Goal: Use online tool/utility: Utilize a website feature to perform a specific function

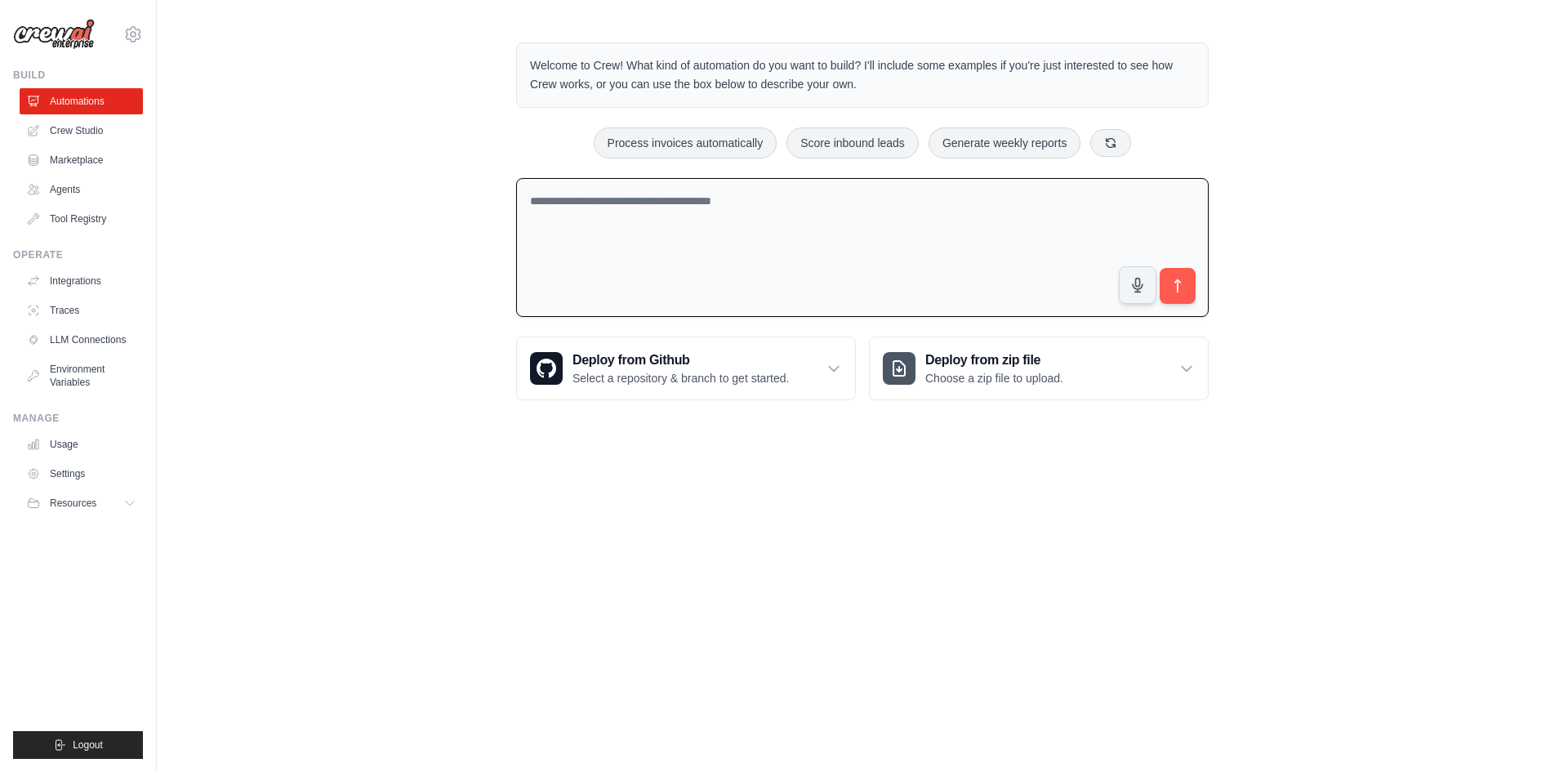
click at [622, 218] on textarea at bounding box center [862, 248] width 693 height 140
click at [735, 195] on textarea "**********" at bounding box center [862, 248] width 693 height 140
click at [871, 204] on textarea "**********" at bounding box center [862, 248] width 693 height 140
click at [1165, 261] on textarea "**********" at bounding box center [862, 248] width 693 height 140
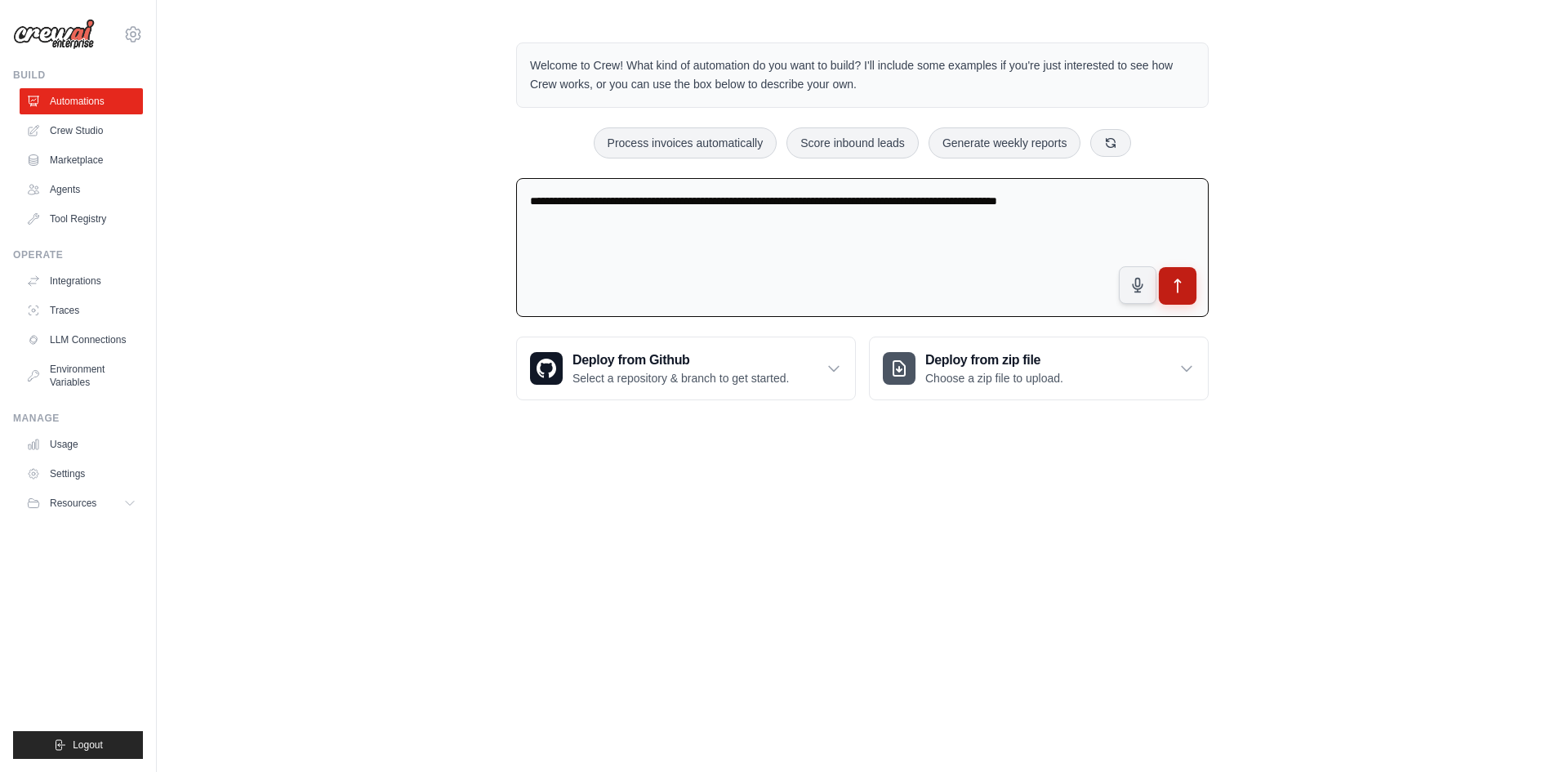
type textarea "**********"
click at [1174, 276] on button "submit" at bounding box center [1178, 286] width 37 height 37
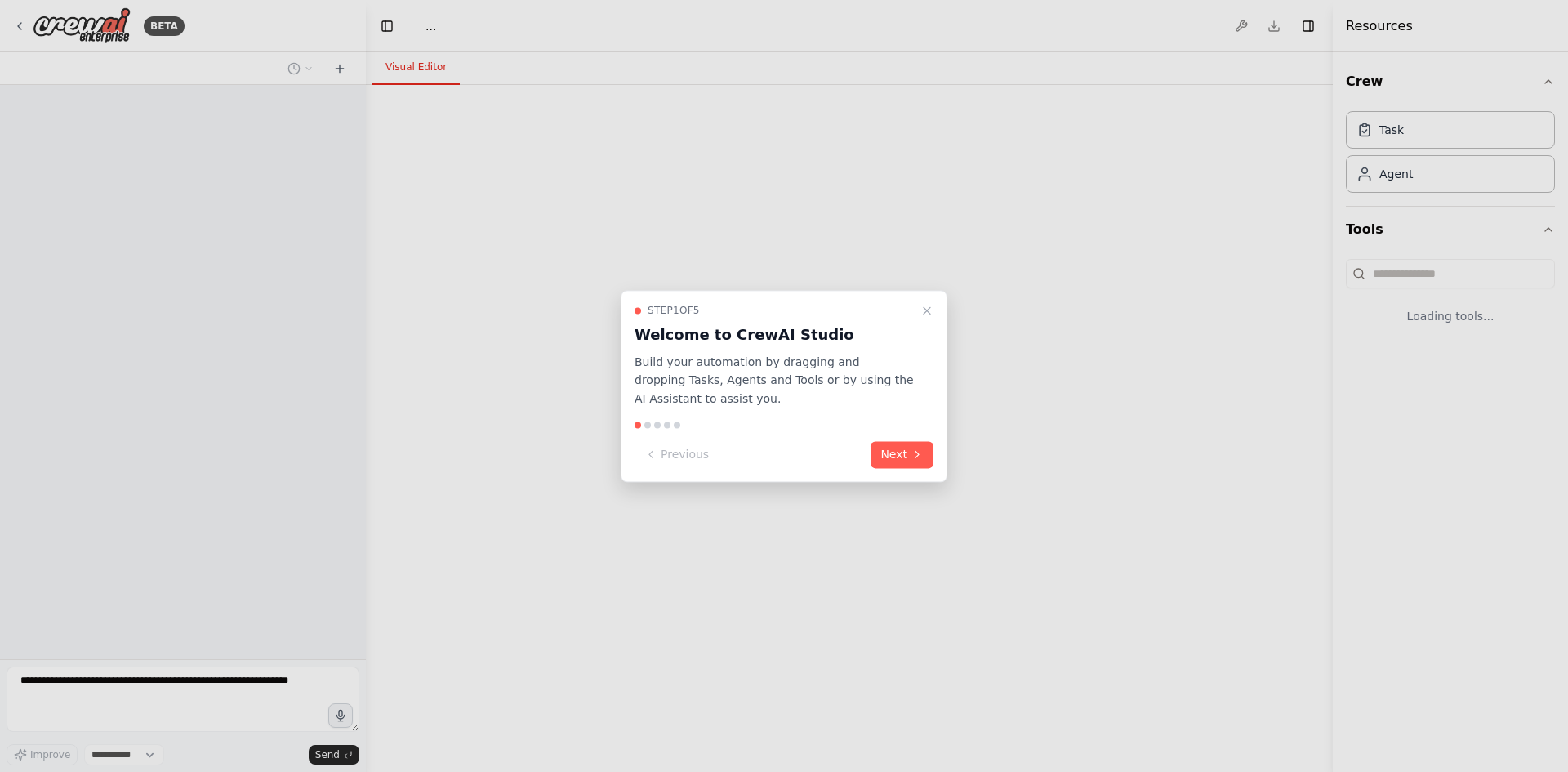
select select "****"
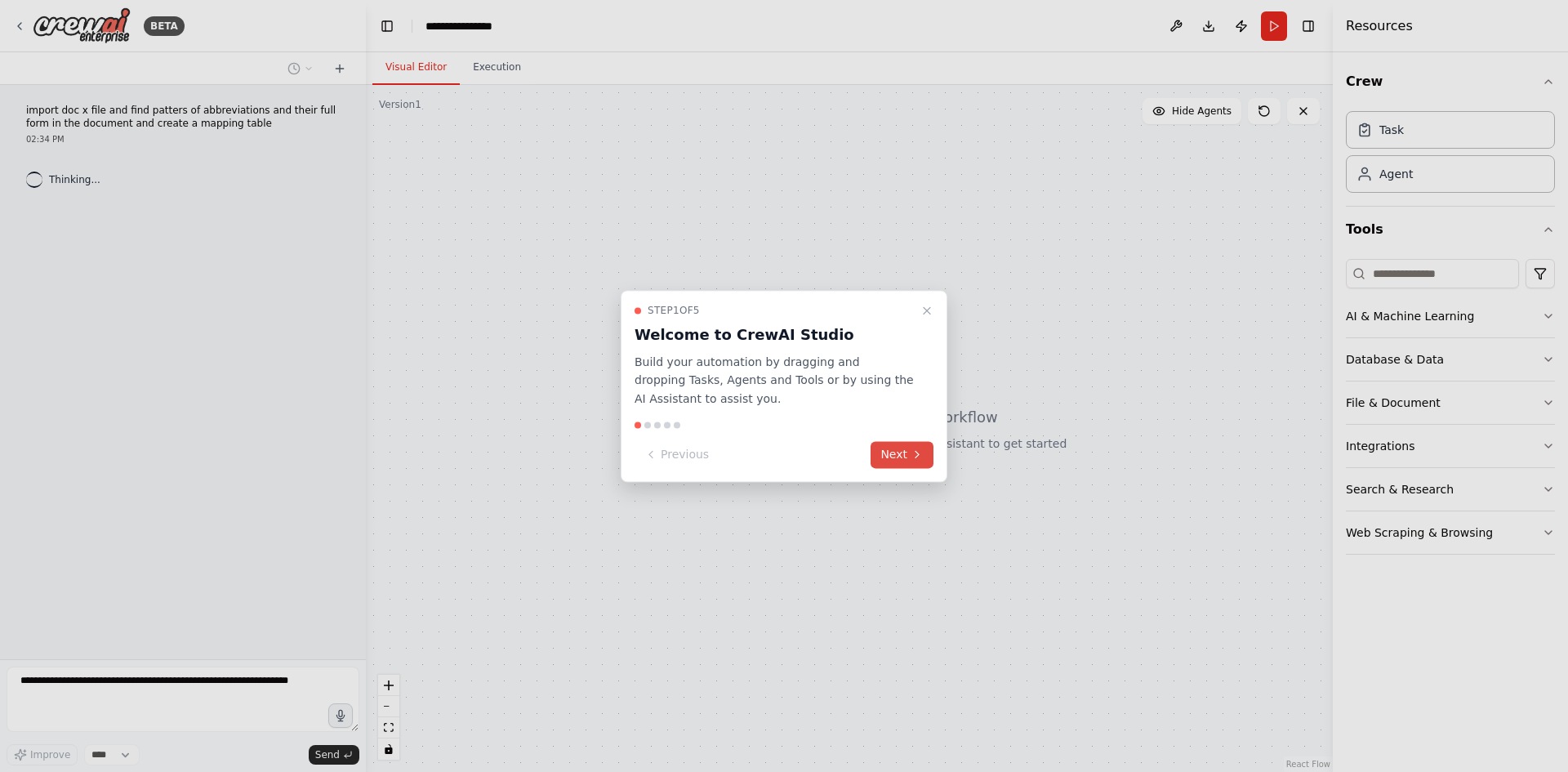
click at [912, 450] on icon at bounding box center [917, 455] width 13 height 13
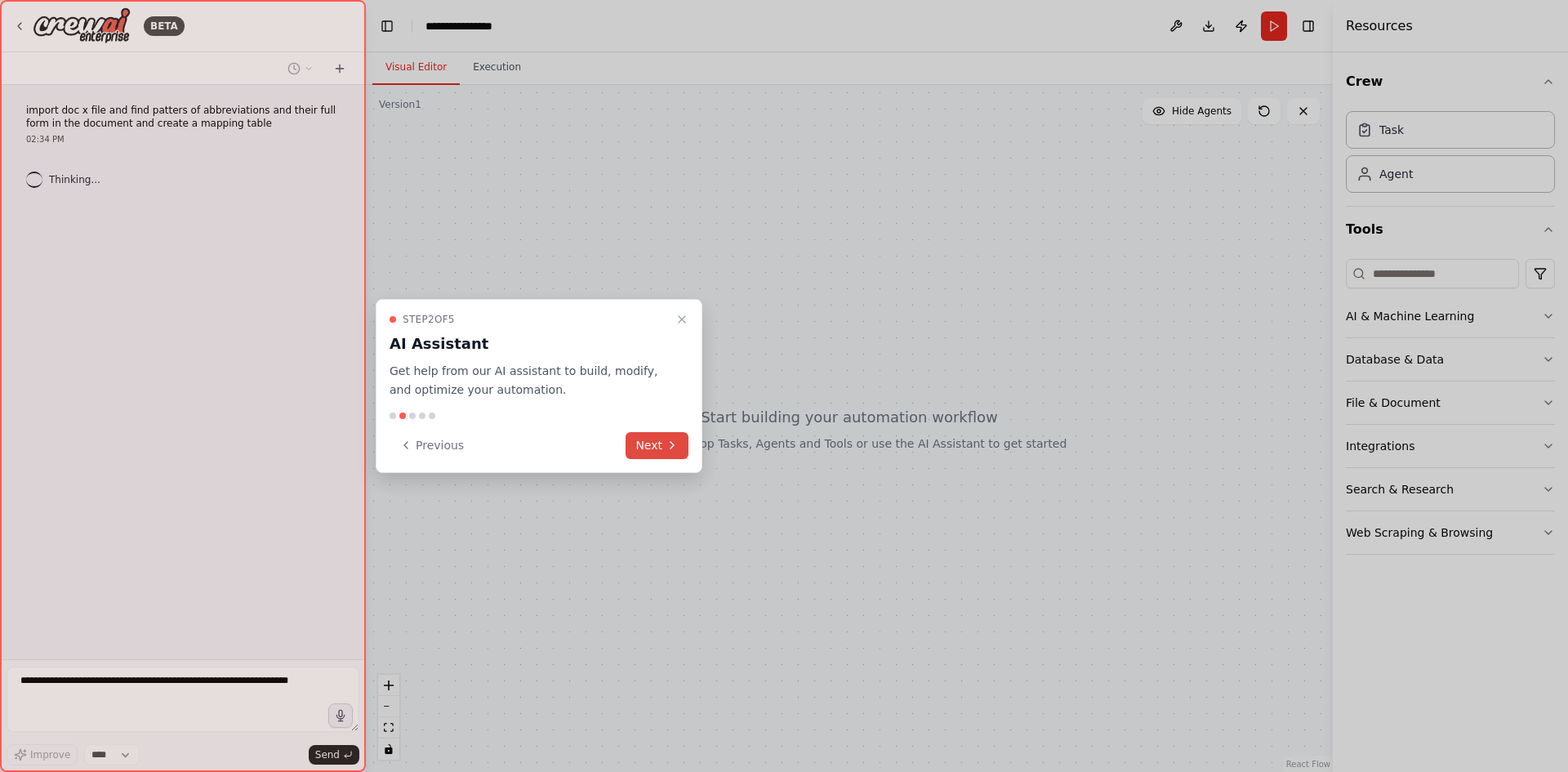
click at [912, 450] on div at bounding box center [784, 386] width 1568 height 772
click at [643, 450] on button "Next" at bounding box center [657, 446] width 63 height 27
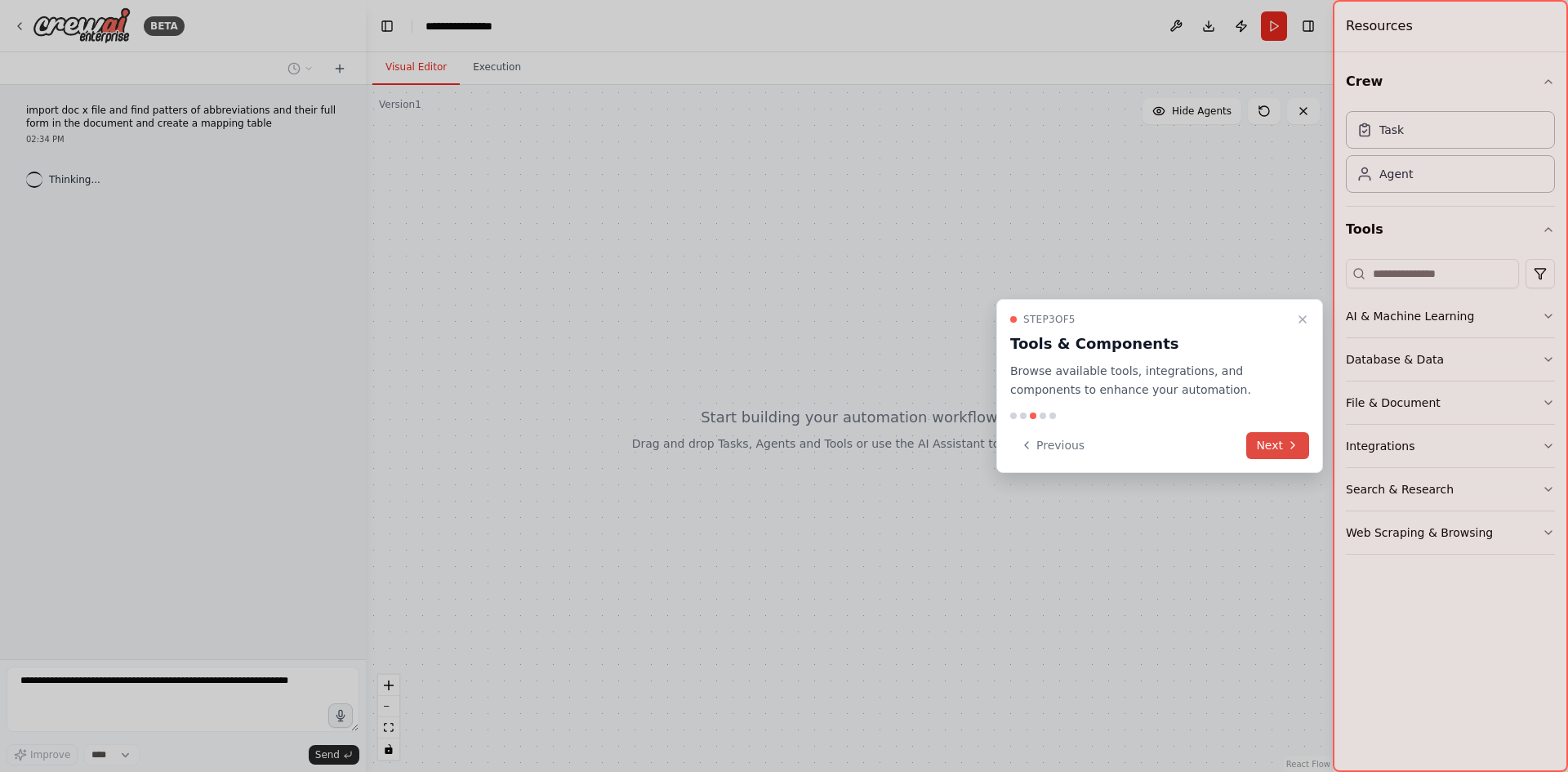
click at [1296, 440] on icon at bounding box center [1292, 445] width 13 height 13
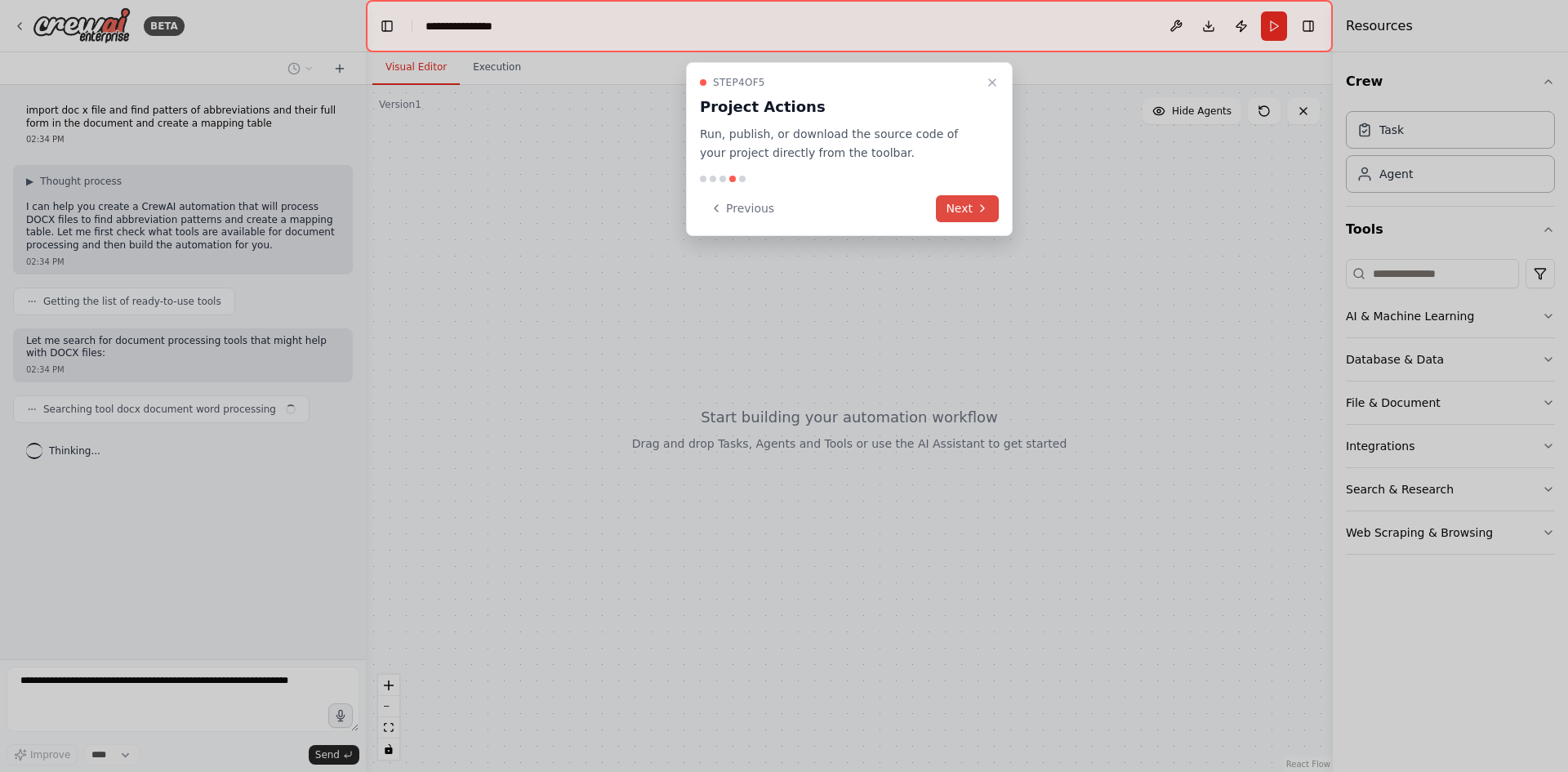
click at [987, 216] on button "Next" at bounding box center [968, 209] width 63 height 27
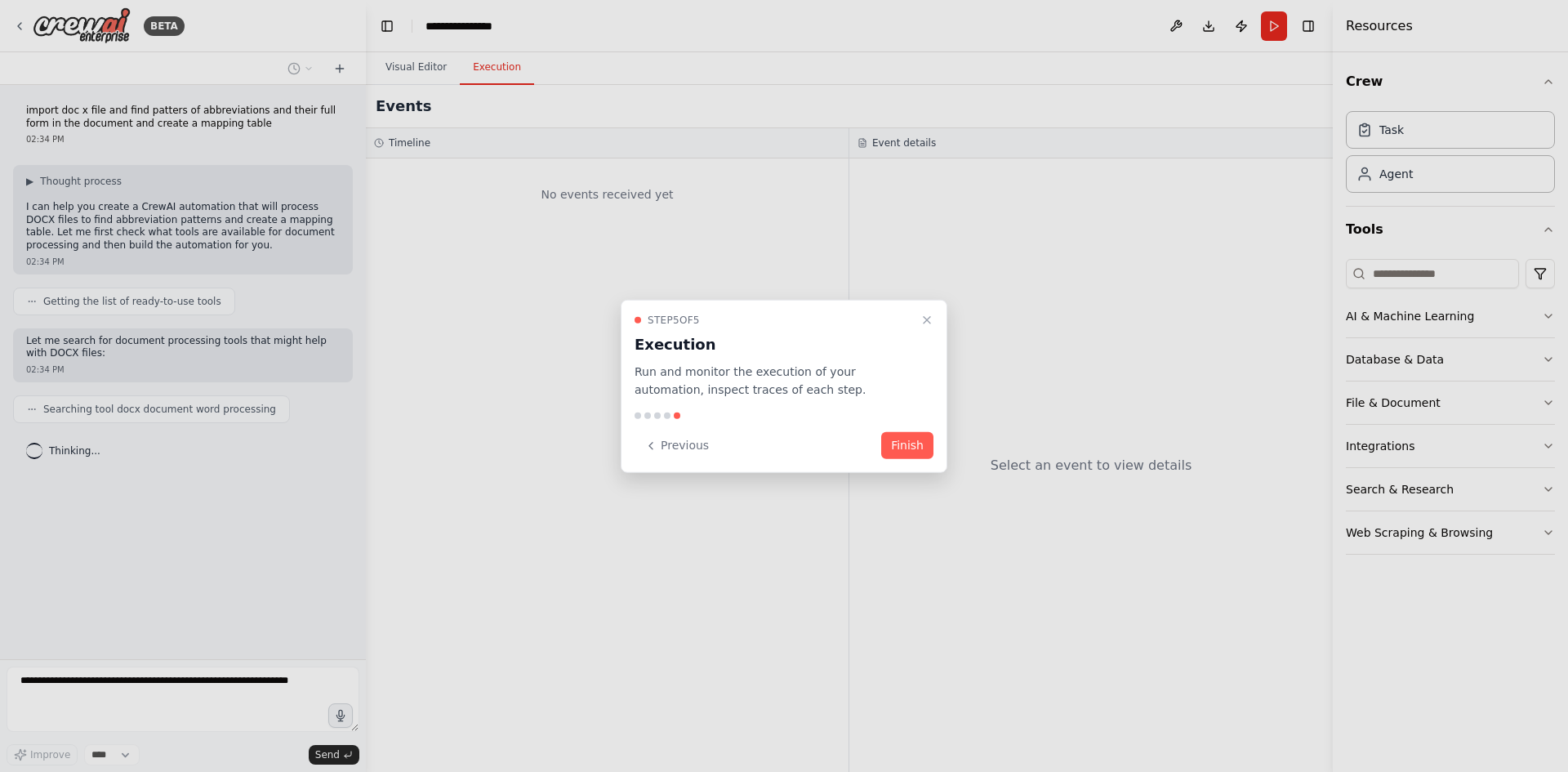
click at [909, 431] on div "Step 5 of 5 Execution Run and monitor the execution of your automation, inspect…" at bounding box center [784, 386] width 326 height 174
click at [912, 445] on button "Finish" at bounding box center [907, 446] width 53 height 27
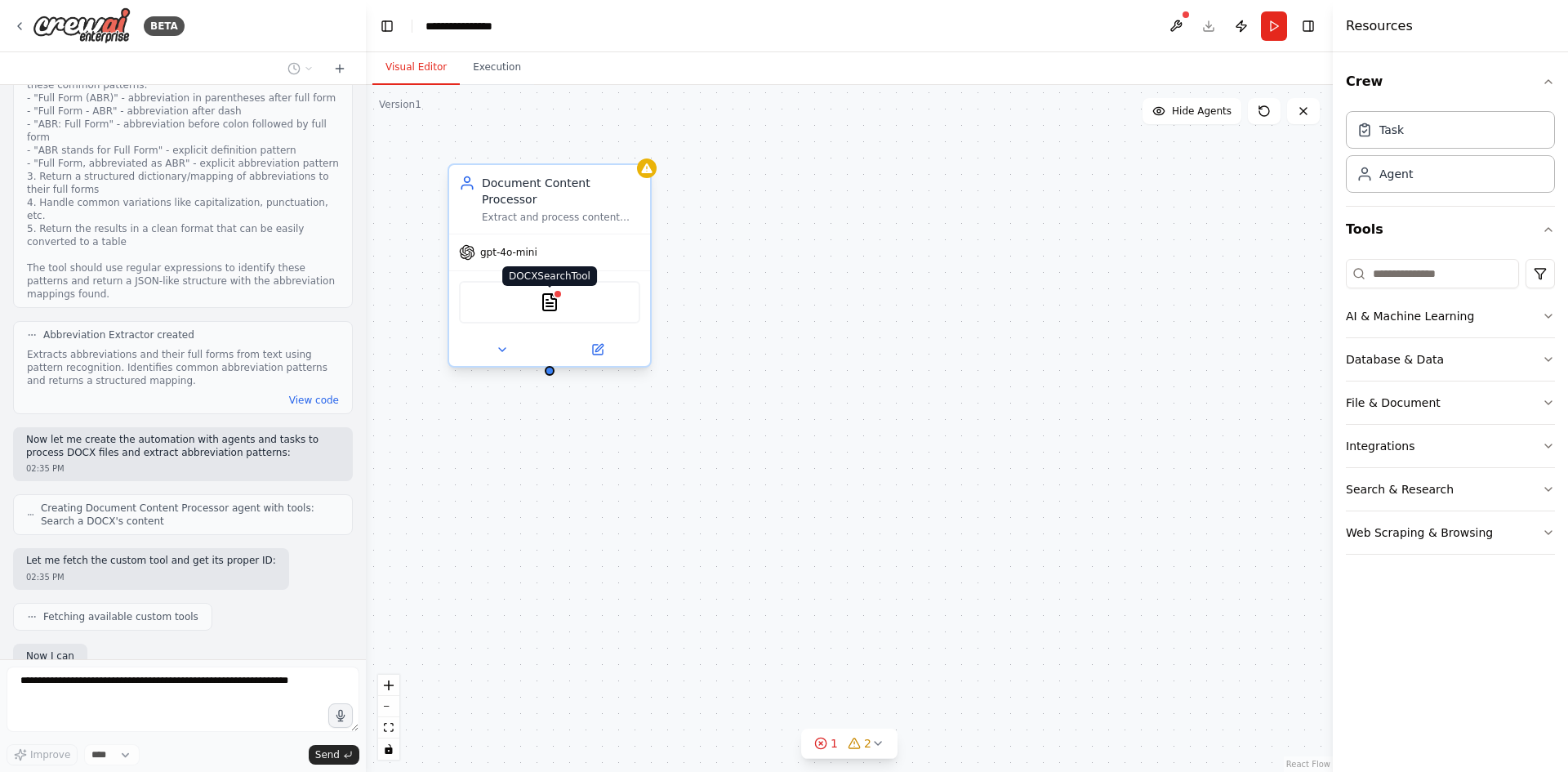
scroll to position [612, 0]
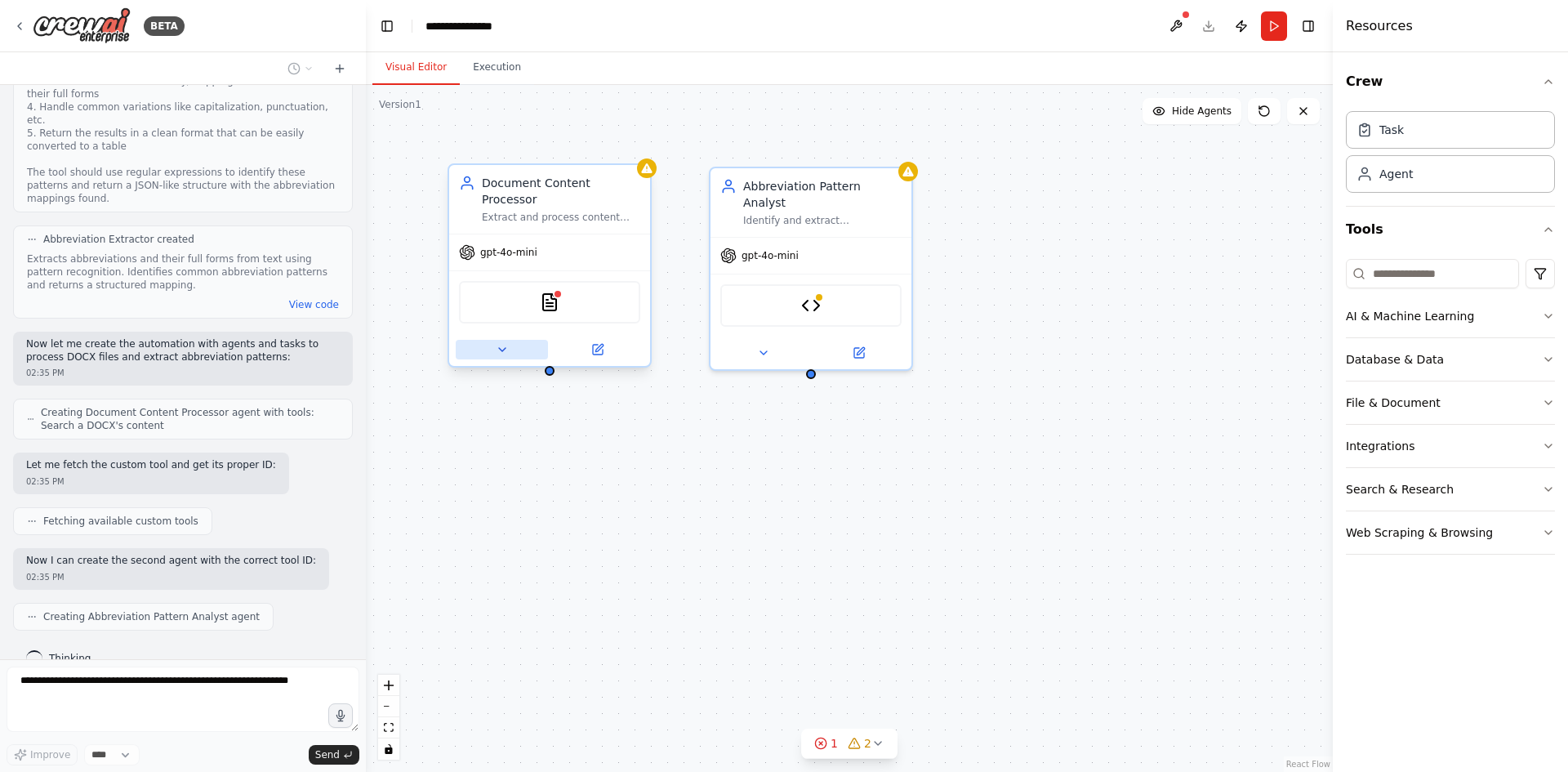
click at [498, 344] on icon at bounding box center [502, 350] width 13 height 13
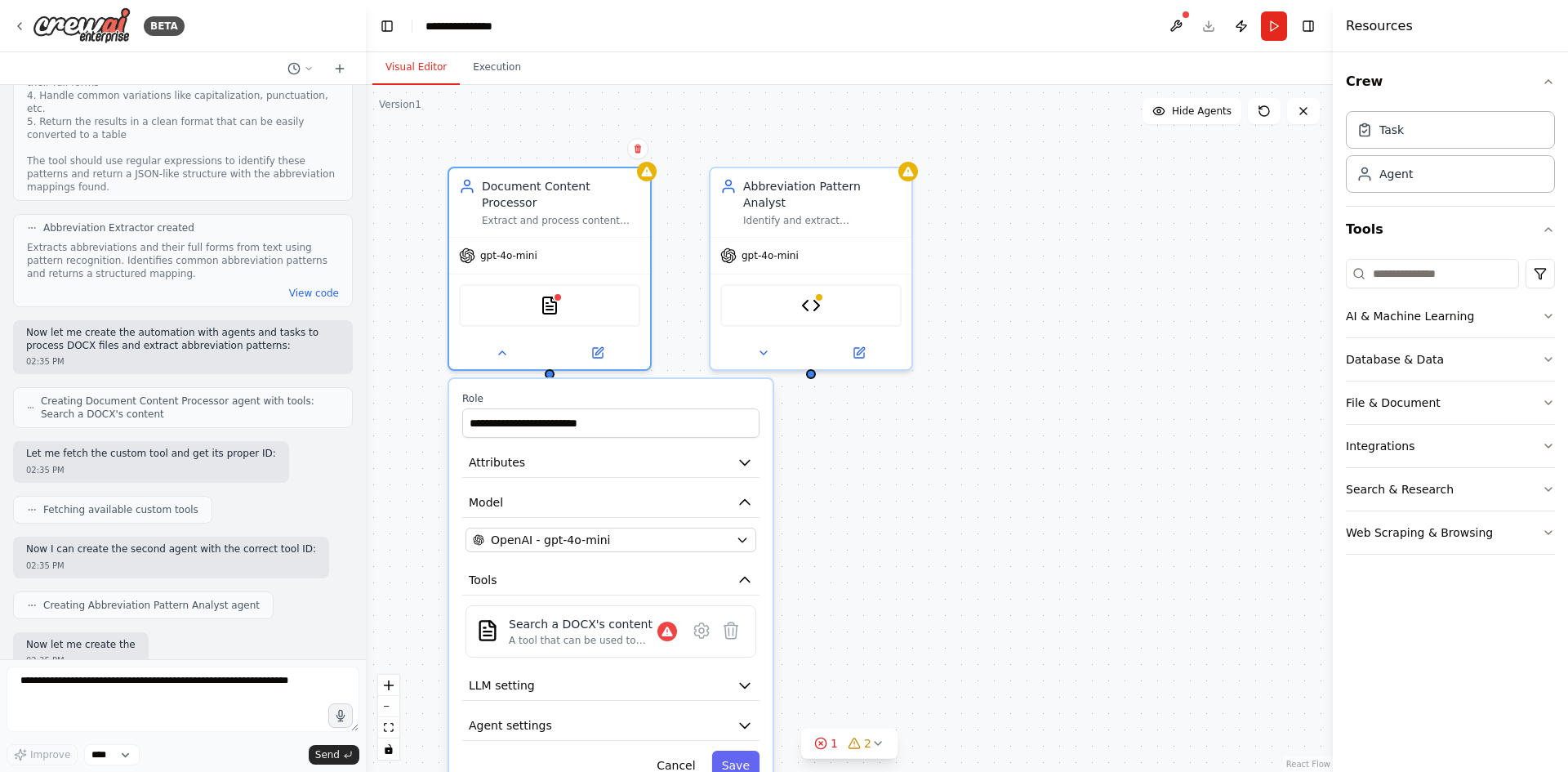
scroll to position [707, 0]
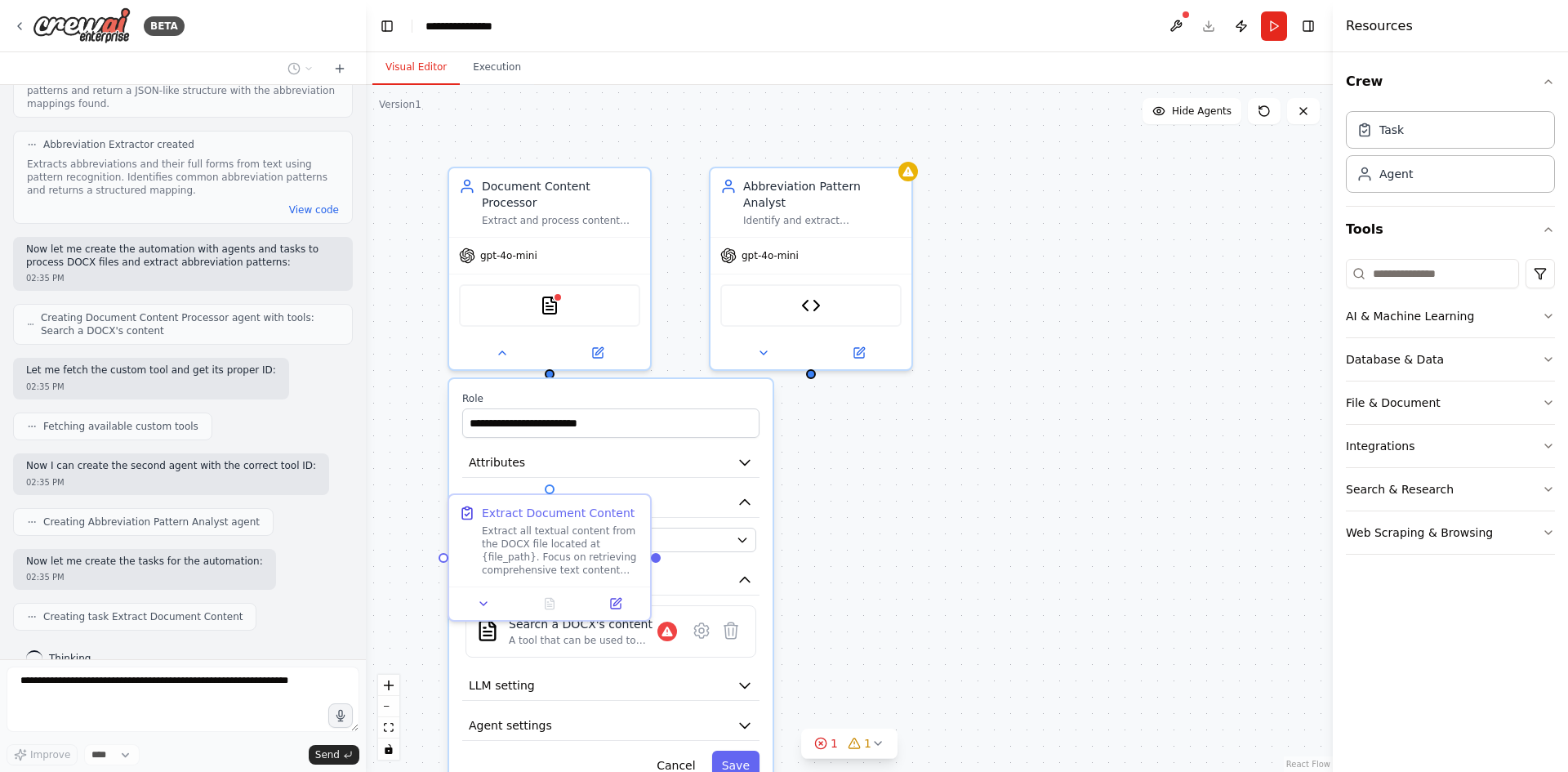
click at [937, 624] on div ".deletable-edge-delete-btn { width: 20px; height: 20px; border: 0px solid #ffff…" at bounding box center [849, 428] width 967 height 687
click at [747, 677] on icon "button" at bounding box center [745, 685] width 16 height 16
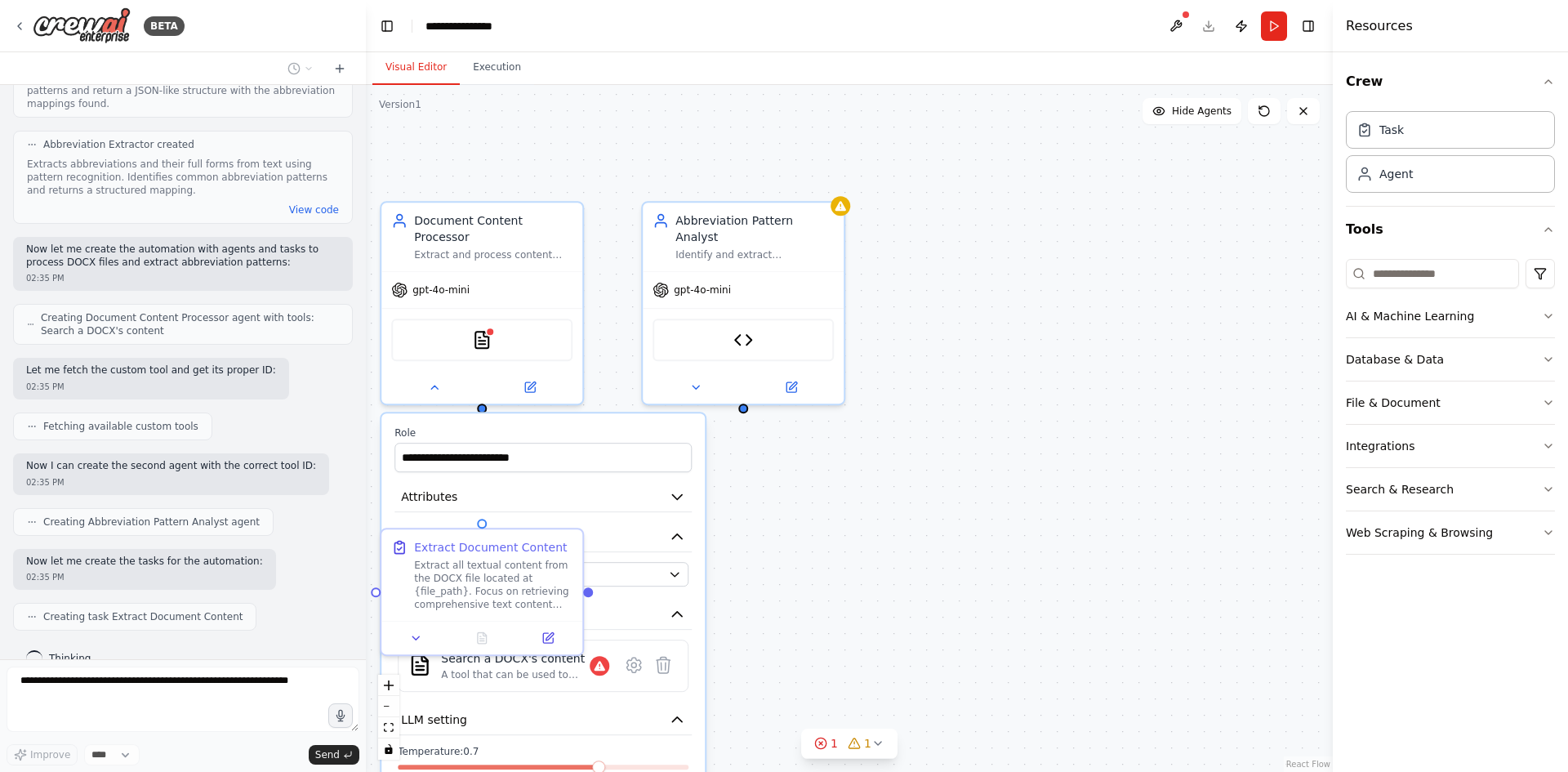
click at [1104, 487] on div ".deletable-edge-delete-btn { width: 20px; height: 20px; border: 0px solid #ffff…" at bounding box center [849, 428] width 967 height 687
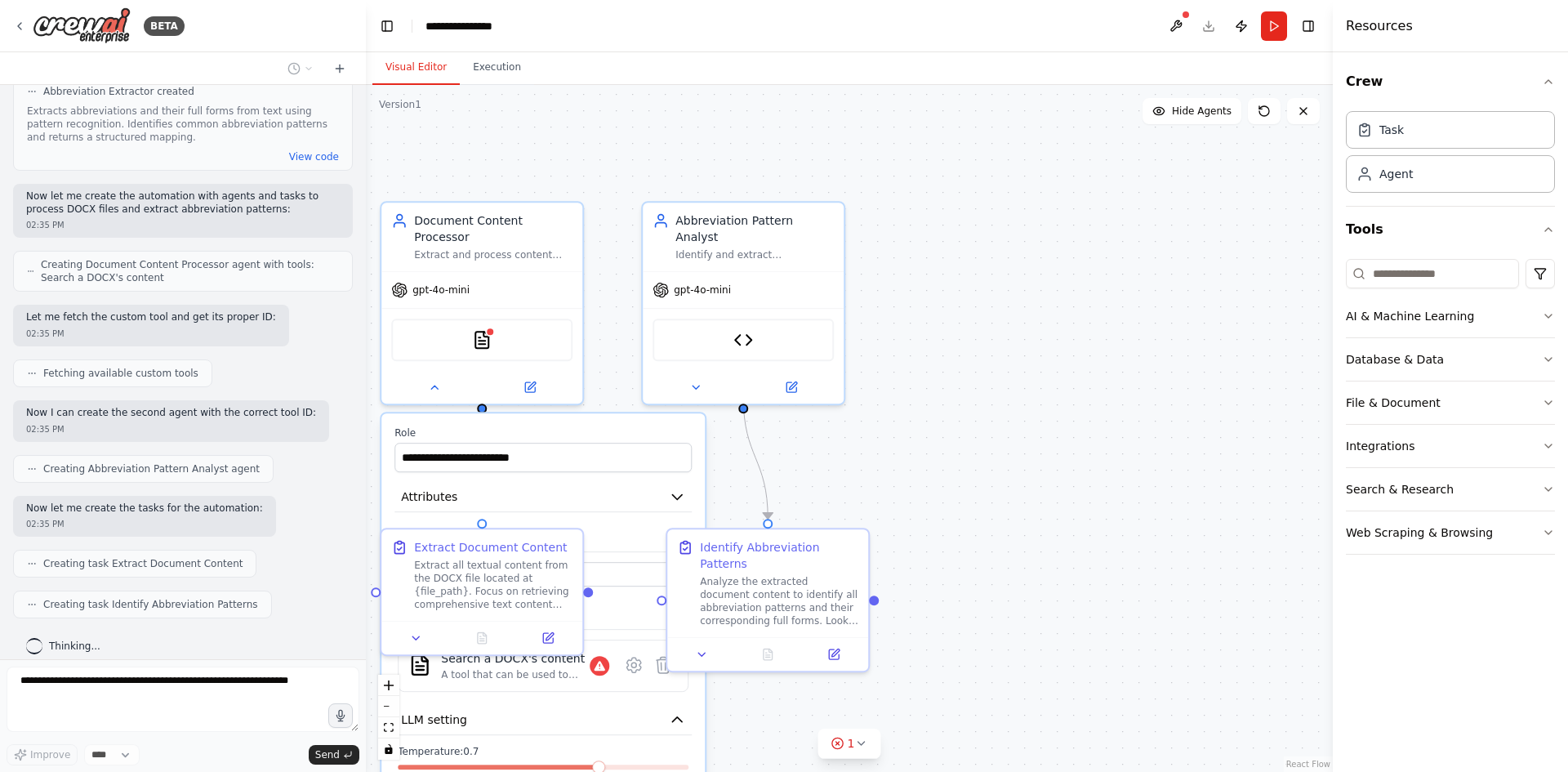
scroll to position [843, 0]
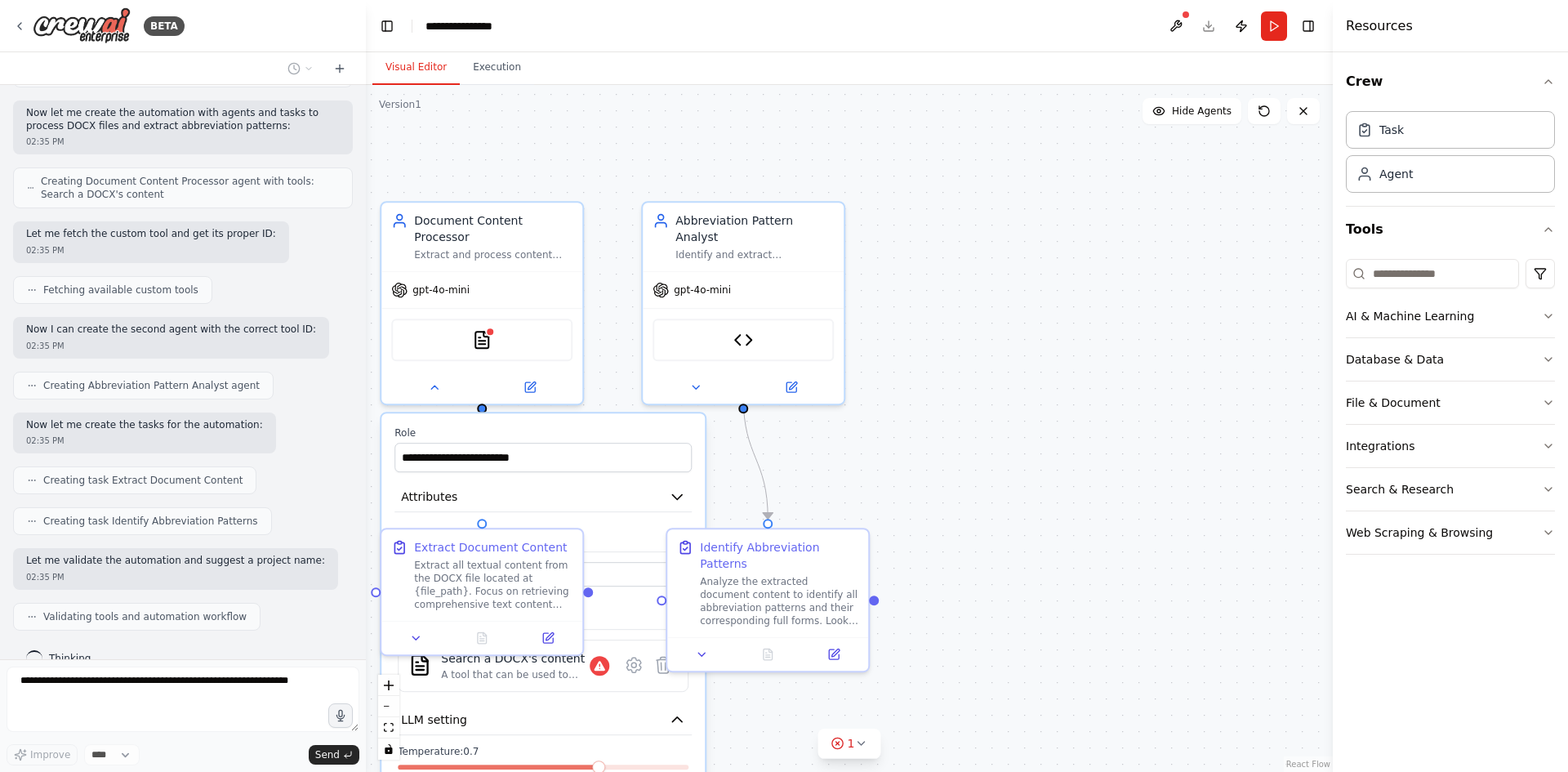
click at [946, 455] on div ".deletable-edge-delete-btn { width: 20px; height: 20px; border: 0px solid #ffff…" at bounding box center [849, 428] width 967 height 687
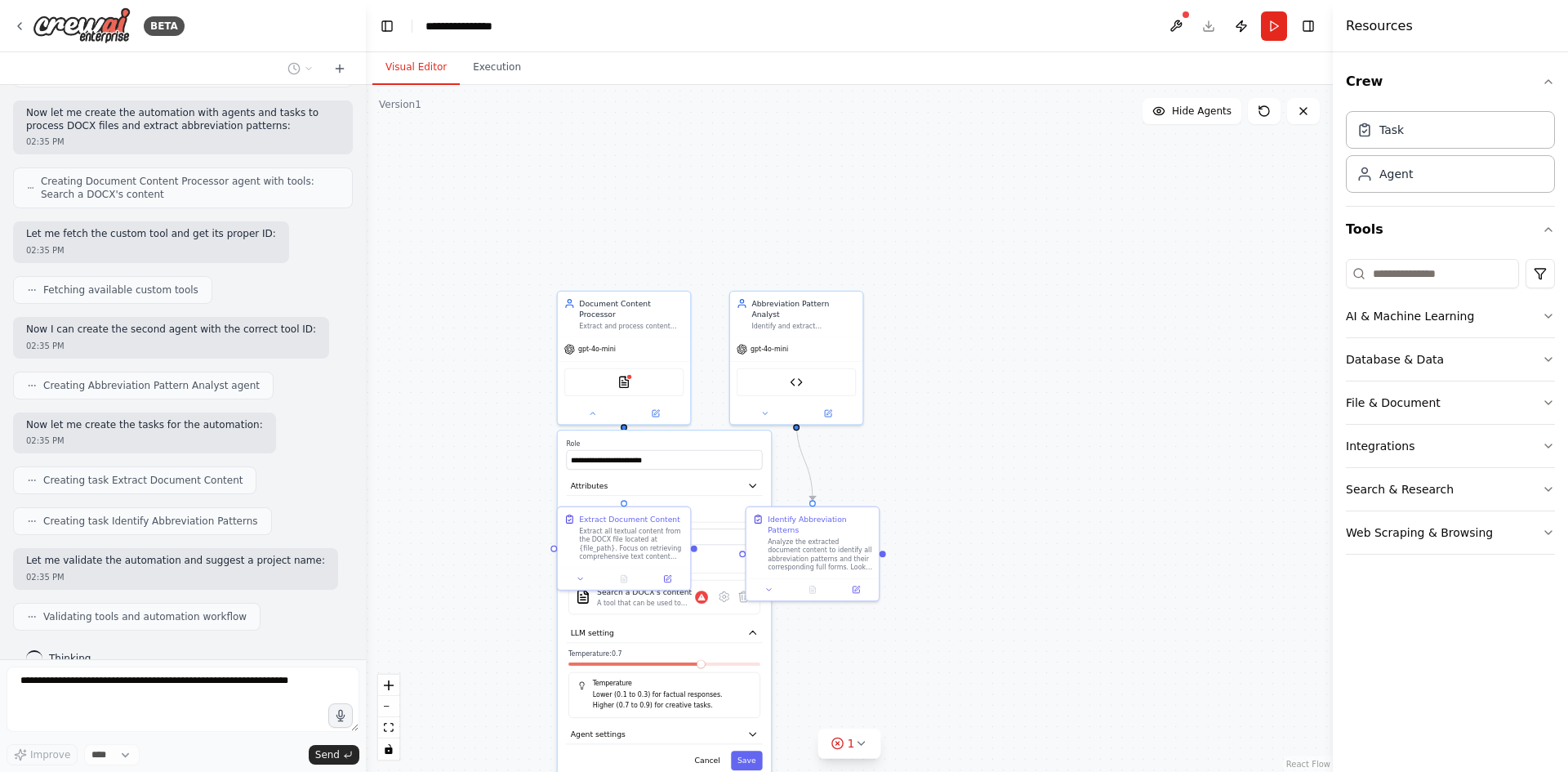
click at [1124, 462] on div ".deletable-edge-delete-btn { width: 20px; height: 20px; border: 0px solid #ffff…" at bounding box center [849, 428] width 967 height 687
click at [854, 747] on icon at bounding box center [860, 743] width 13 height 13
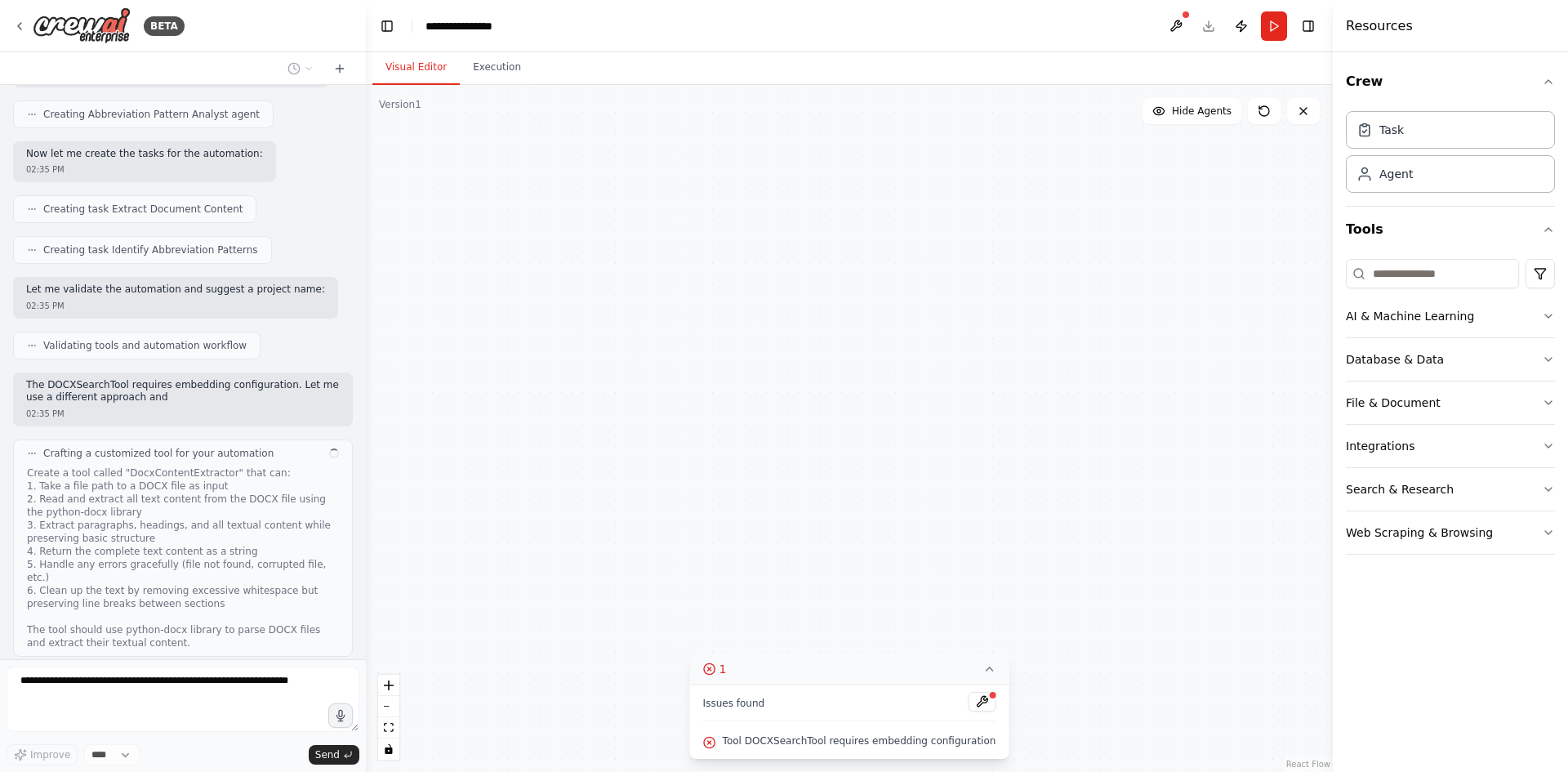
scroll to position [1127, 0]
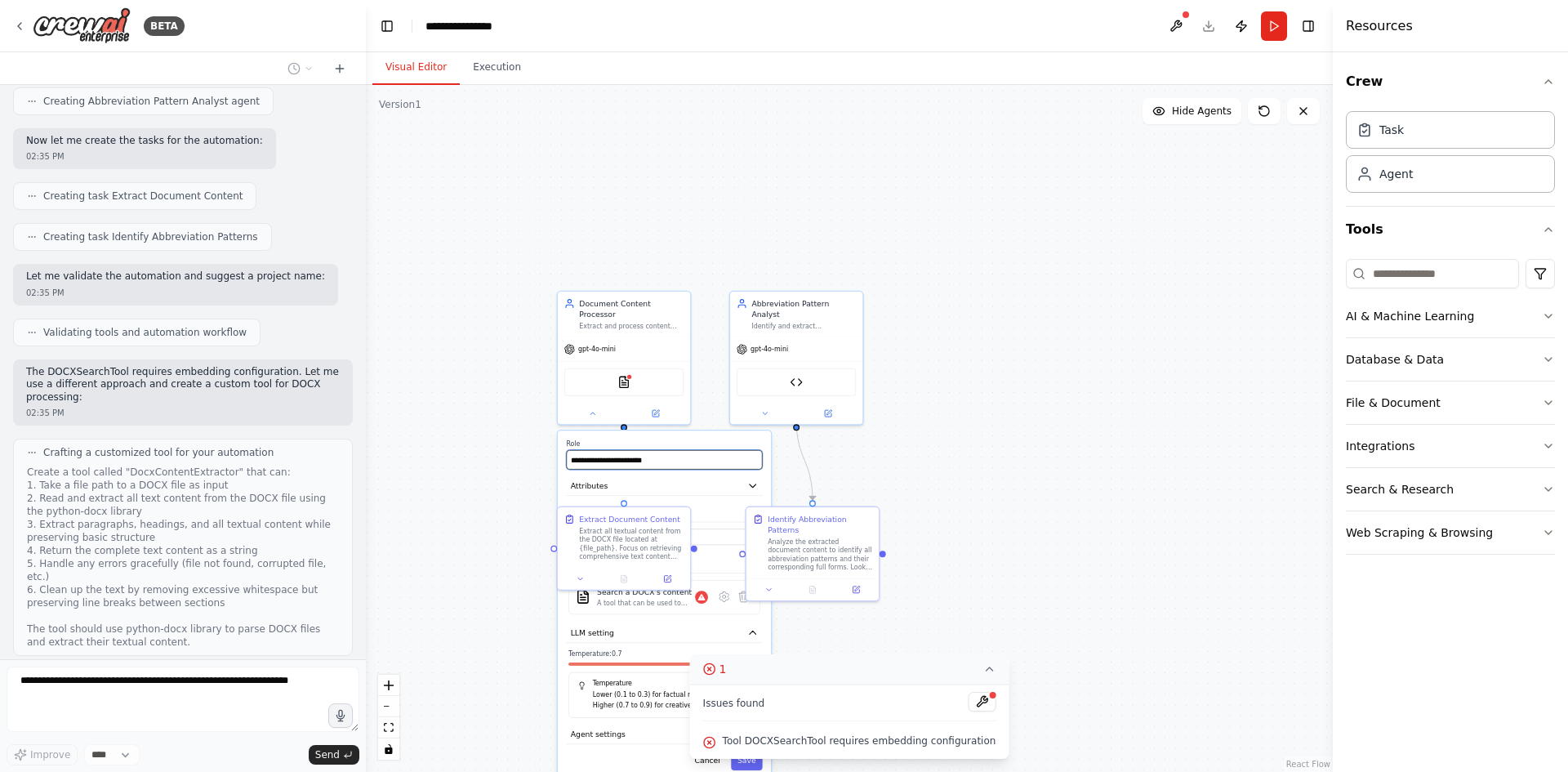
click at [661, 454] on input "**********" at bounding box center [663, 460] width 196 height 20
click at [795, 320] on div "Identify and extract abbreviation patterns from document text, creating compreh…" at bounding box center [803, 324] width 104 height 9
click at [626, 373] on img at bounding box center [623, 379] width 13 height 13
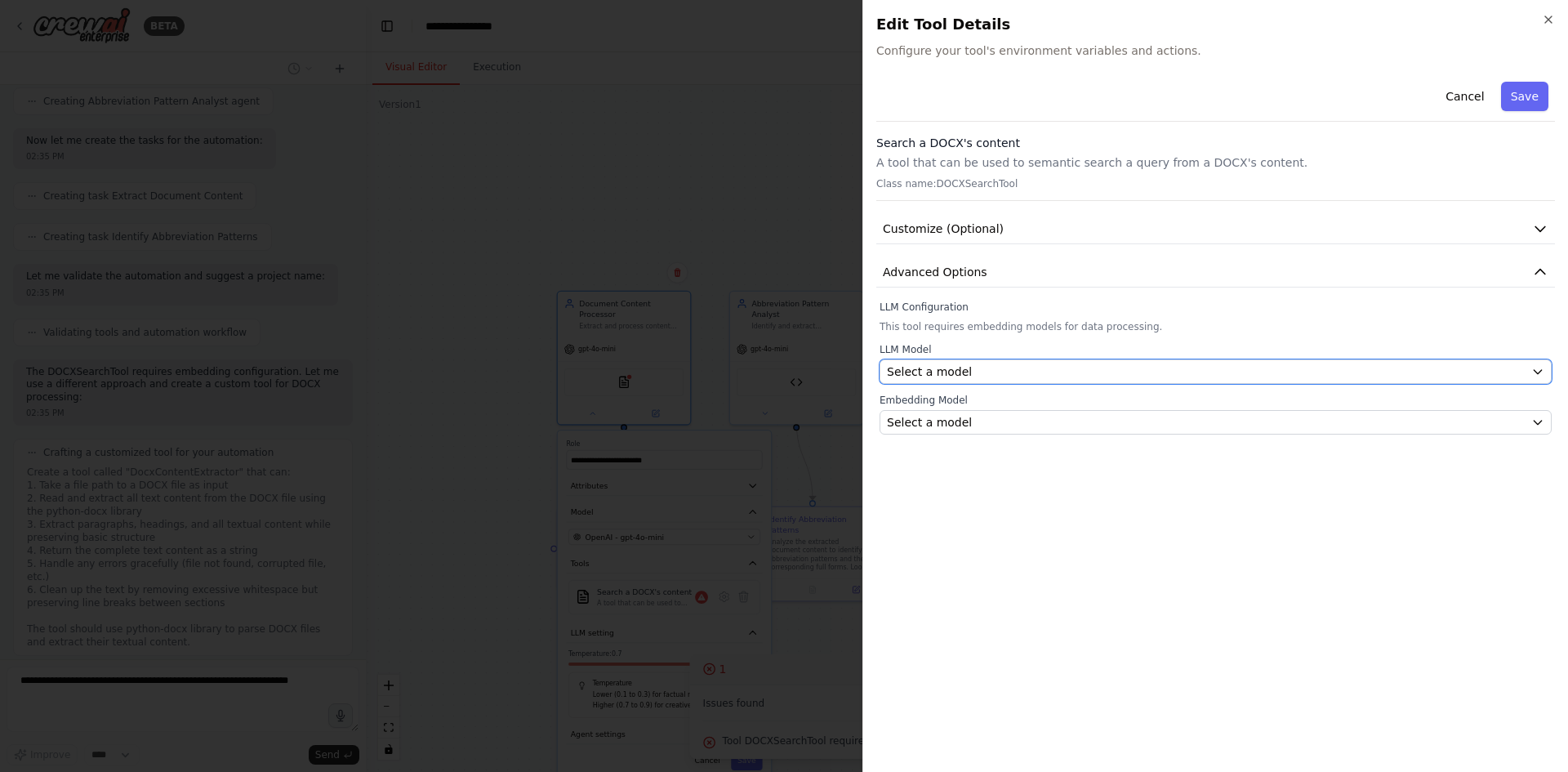
click at [909, 371] on span "Select a model" at bounding box center [929, 372] width 85 height 16
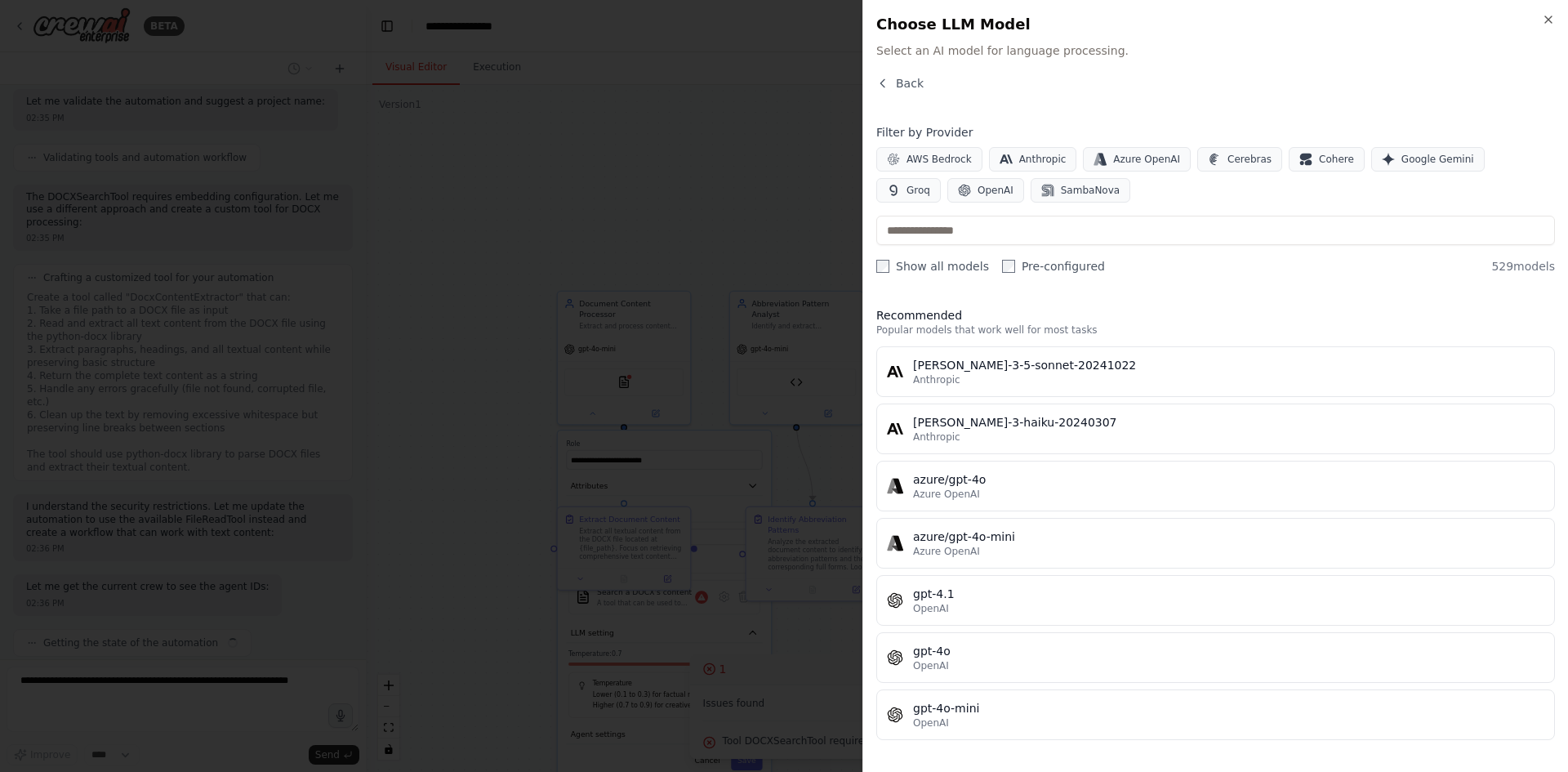
scroll to position [81, 0]
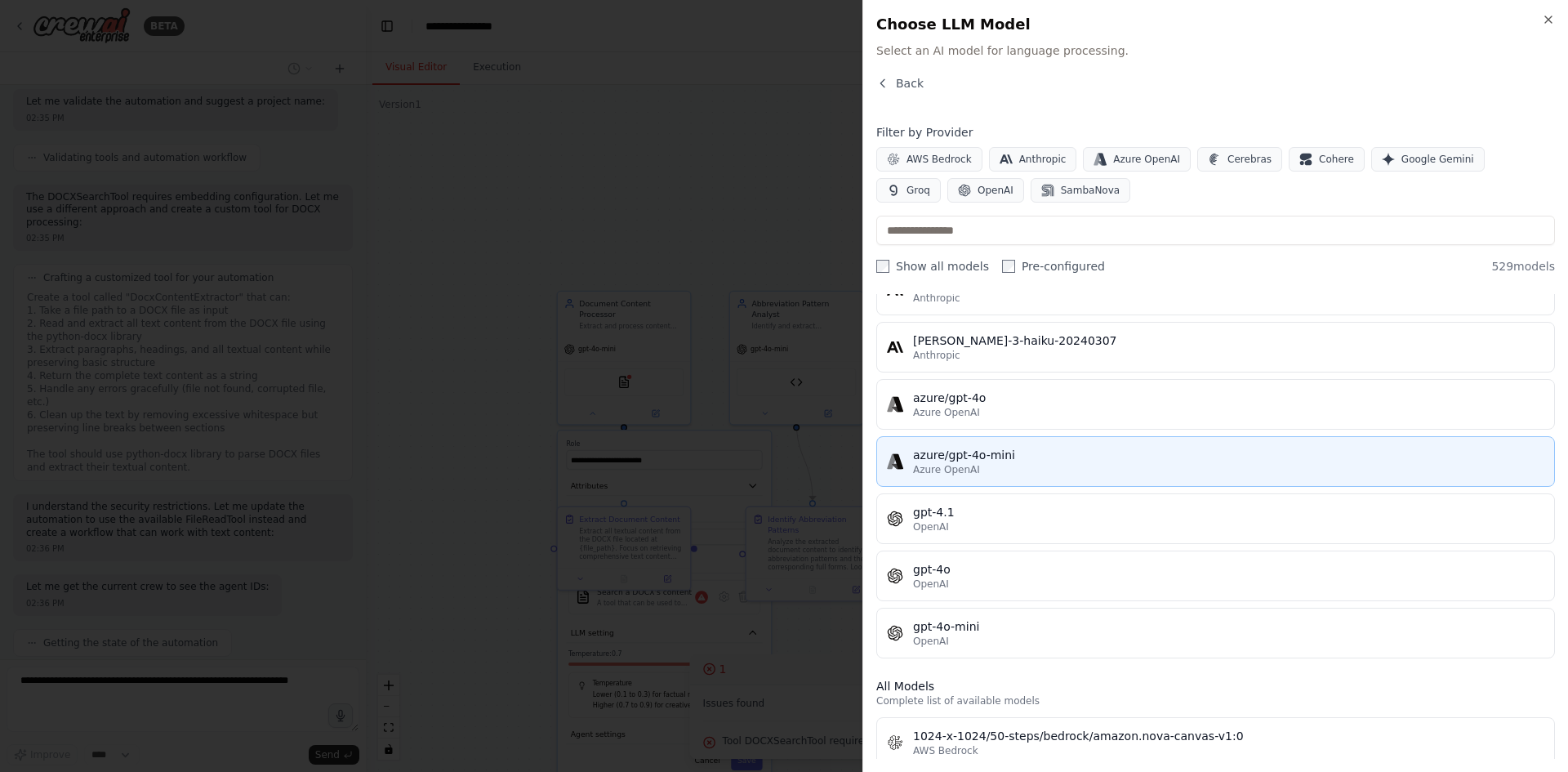
click at [994, 471] on div "Azure OpenAI" at bounding box center [1229, 469] width 632 height 13
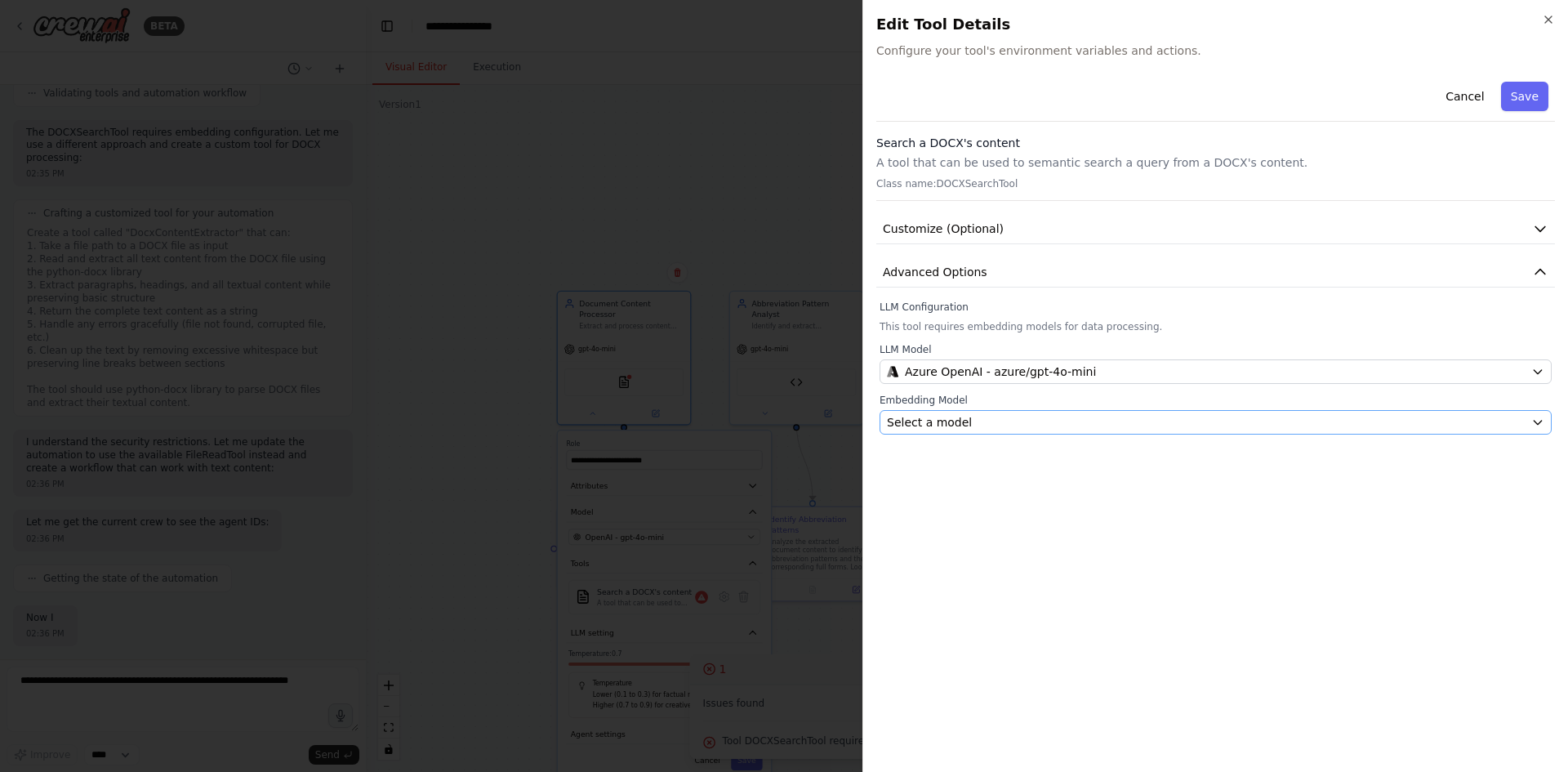
scroll to position [1411, 0]
click at [929, 414] on span "Select a model" at bounding box center [929, 422] width 85 height 16
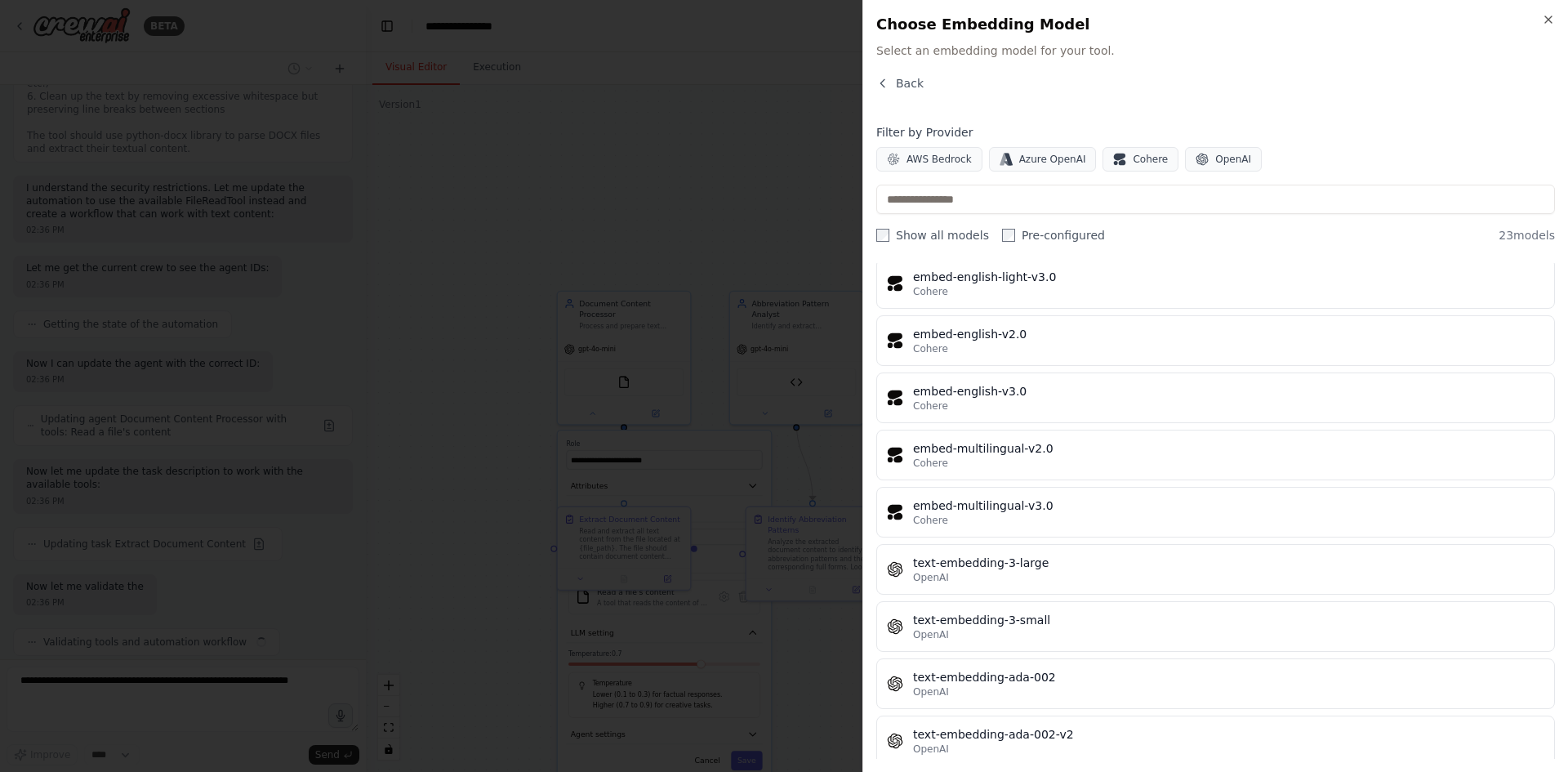
scroll to position [878, 0]
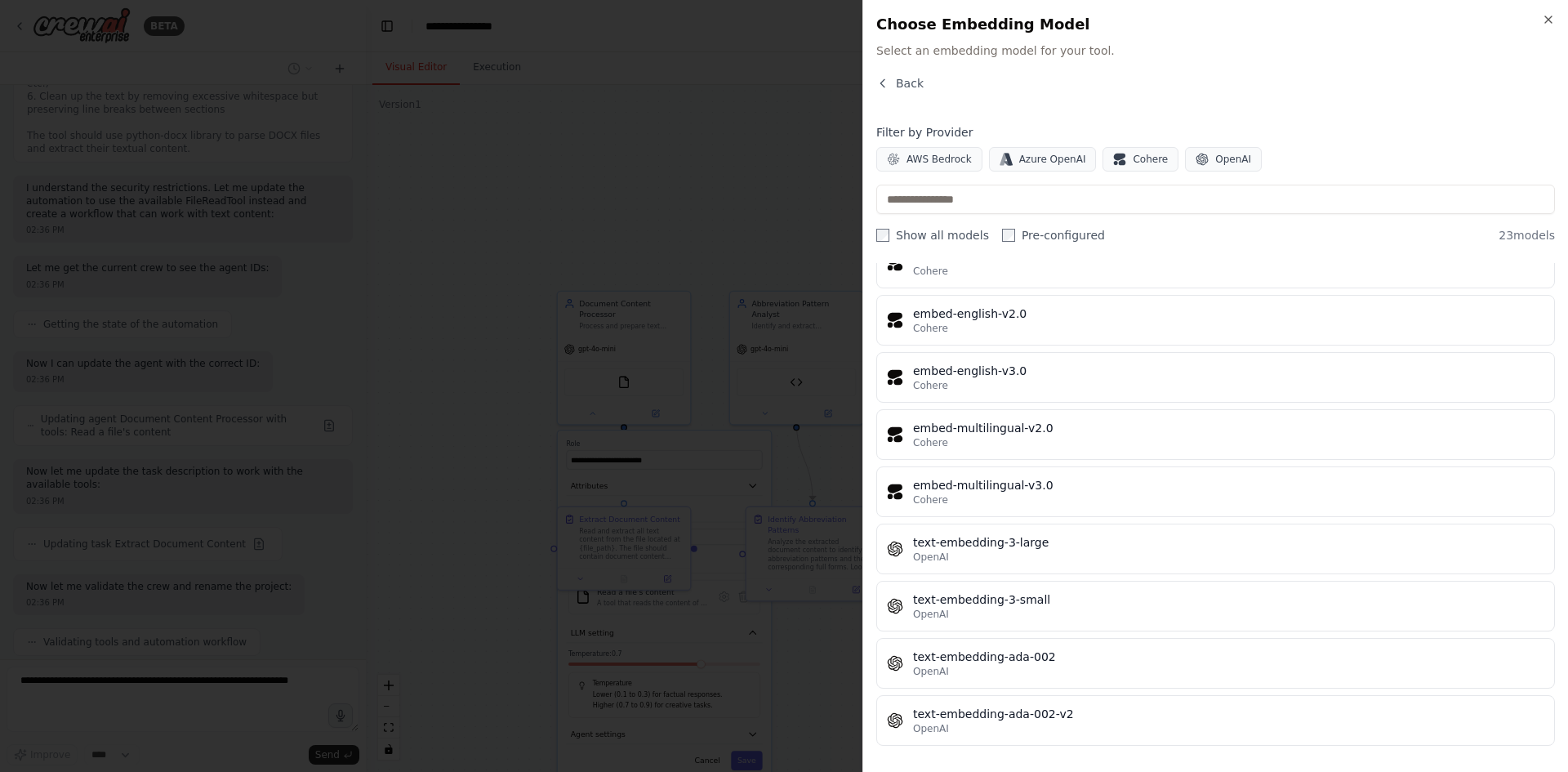
click at [639, 602] on div at bounding box center [784, 386] width 1568 height 772
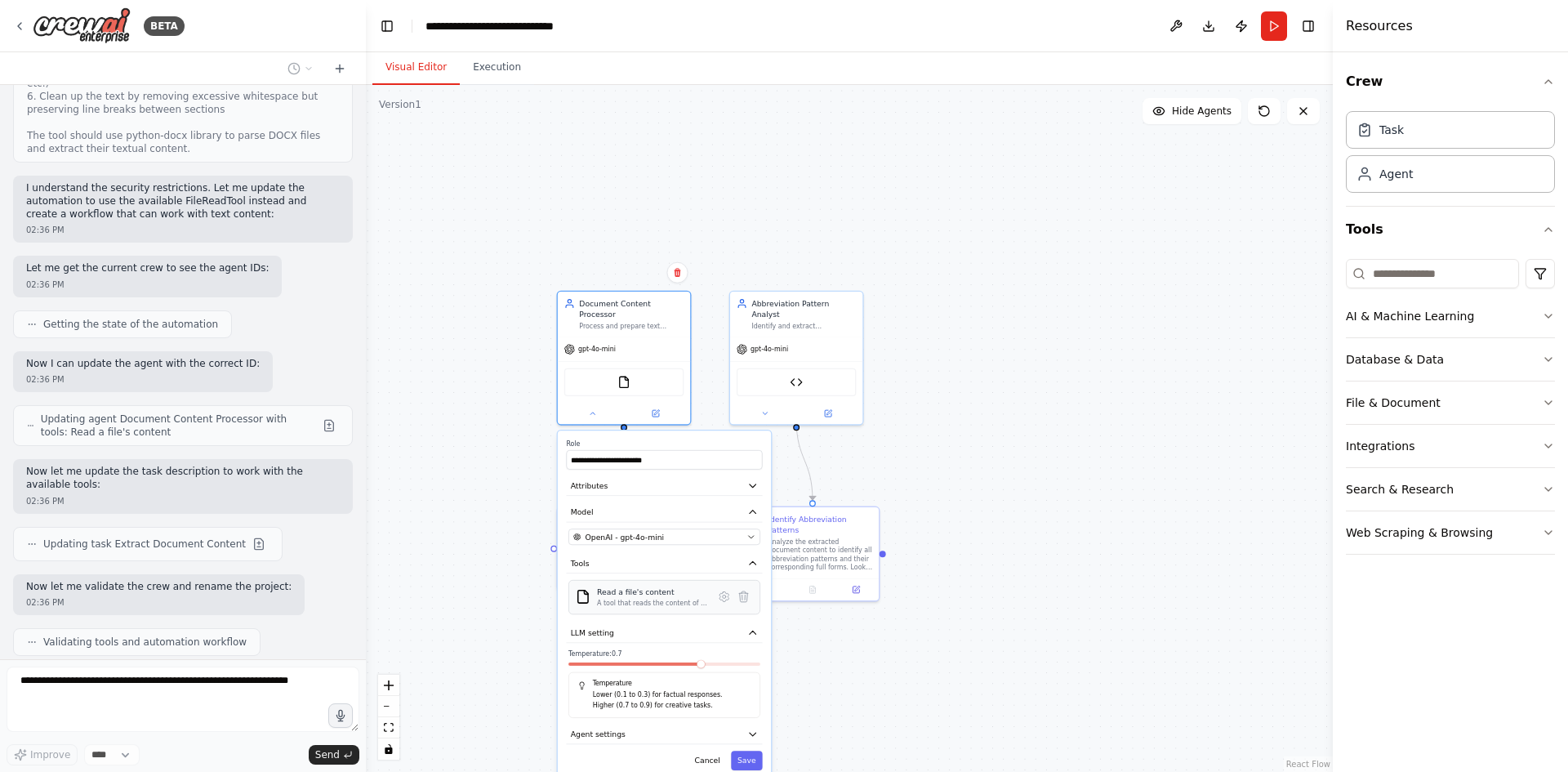
scroll to position [1662, 0]
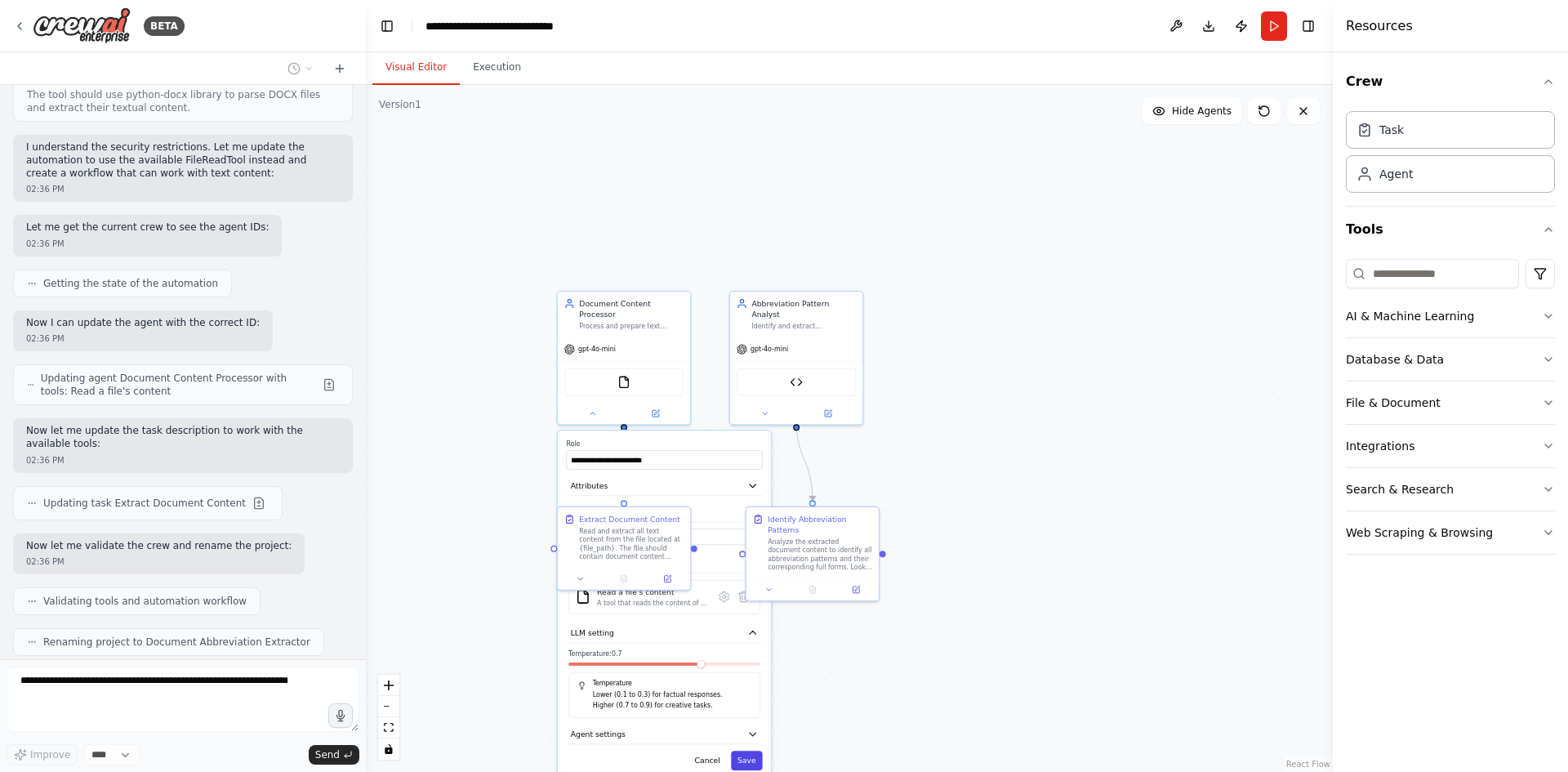
click at [755, 757] on button "Save" at bounding box center [747, 760] width 32 height 20
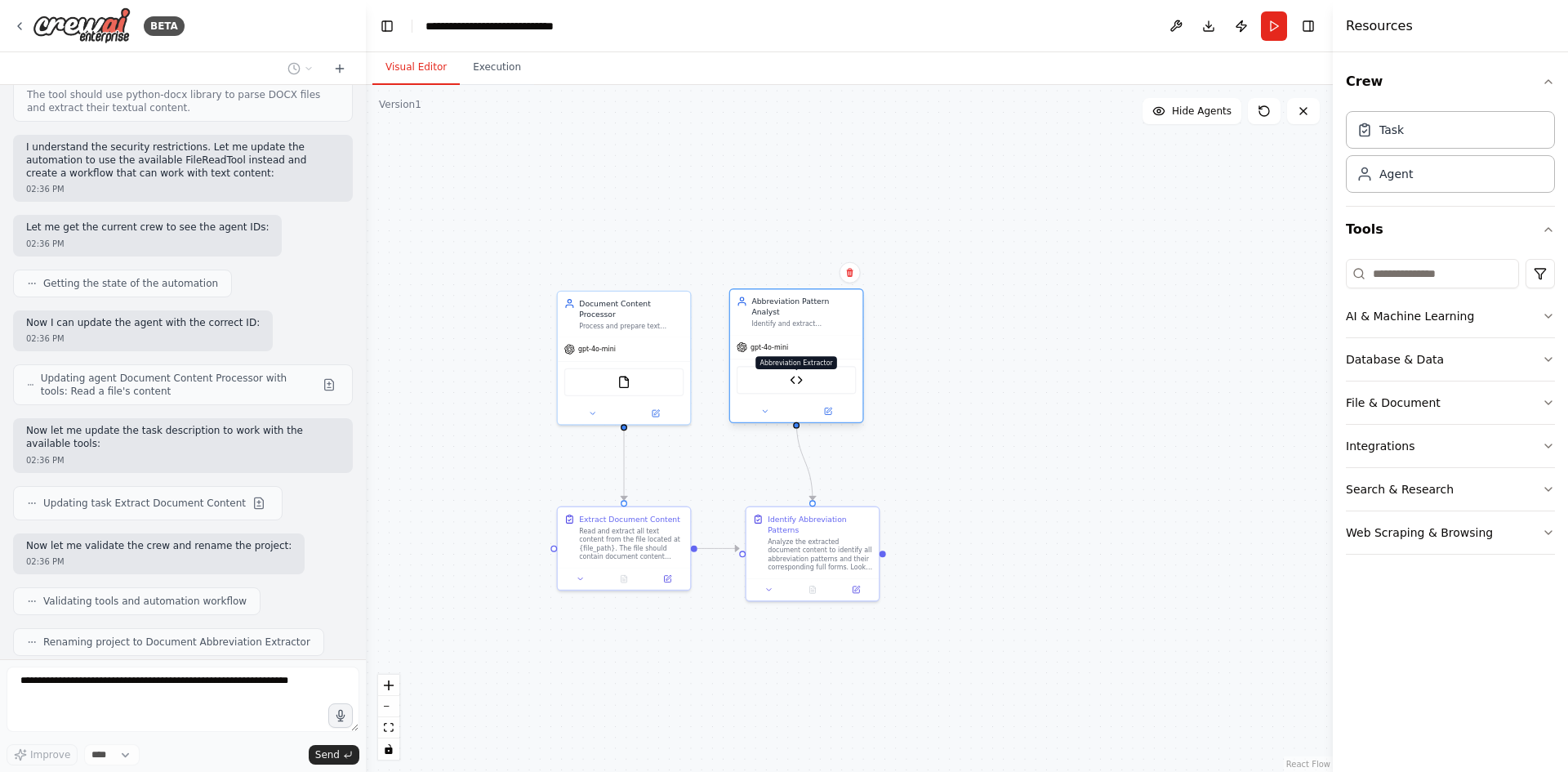
click at [801, 373] on img at bounding box center [795, 379] width 13 height 13
